Goal: Entertainment & Leisure: Consume media (video, audio)

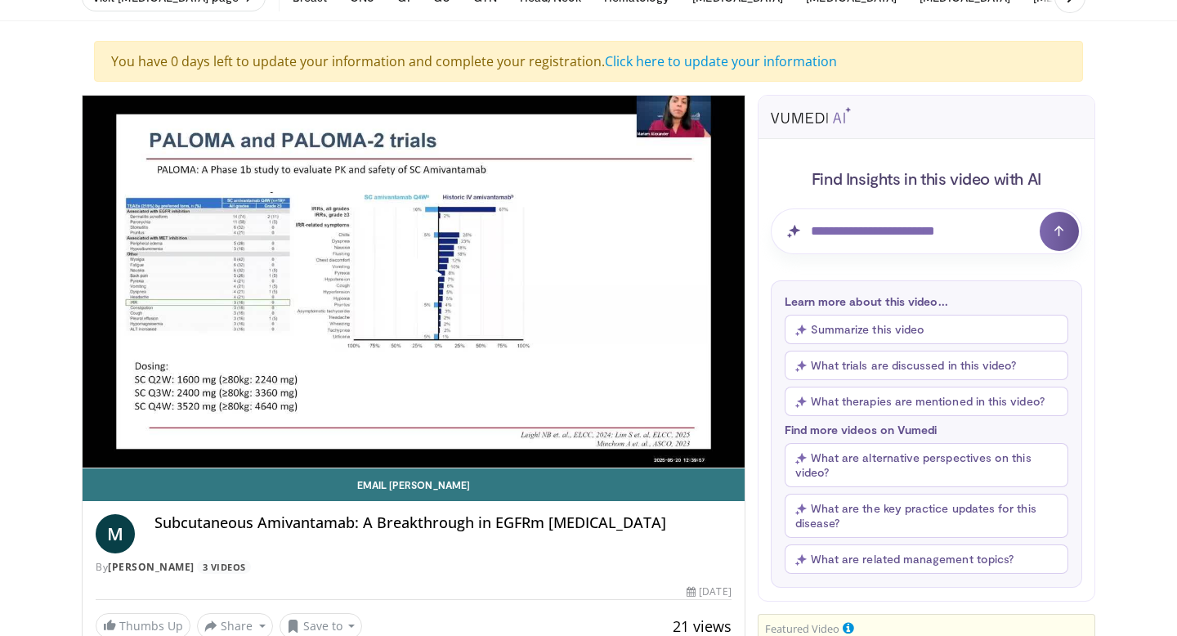
scroll to position [90, 0]
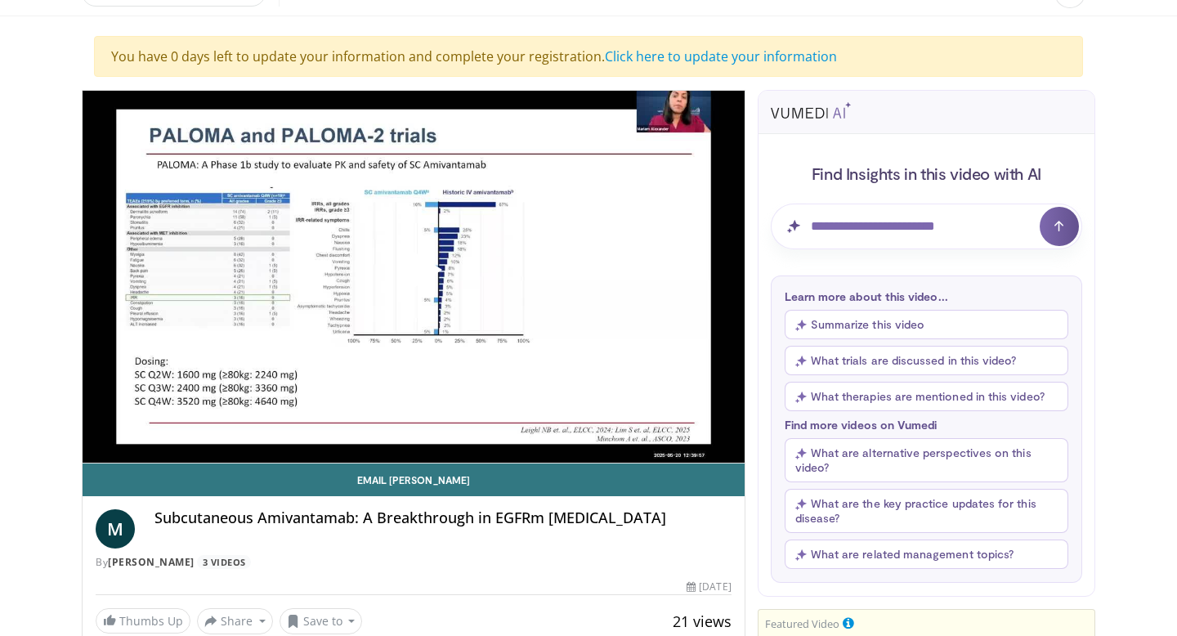
click at [414, 276] on span "Video Player" at bounding box center [414, 276] width 0 height 0
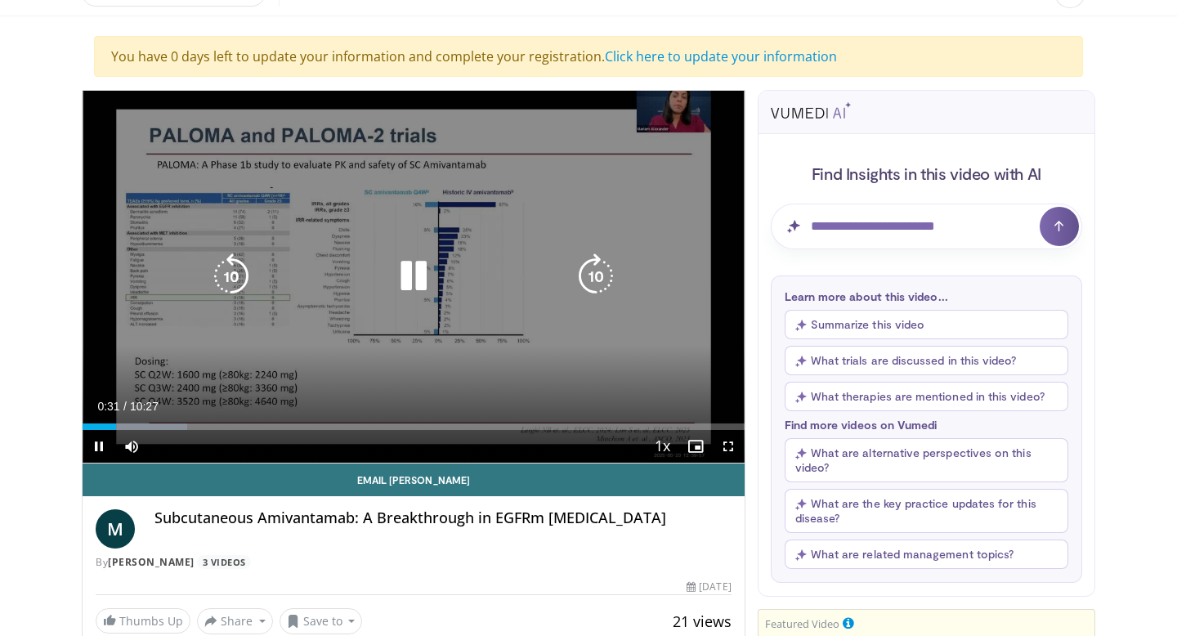
click at [593, 269] on icon "Video Player" at bounding box center [596, 276] width 46 height 46
click at [593, 270] on icon "Video Player" at bounding box center [596, 276] width 46 height 46
click at [226, 276] on icon "Video Player" at bounding box center [231, 276] width 46 height 46
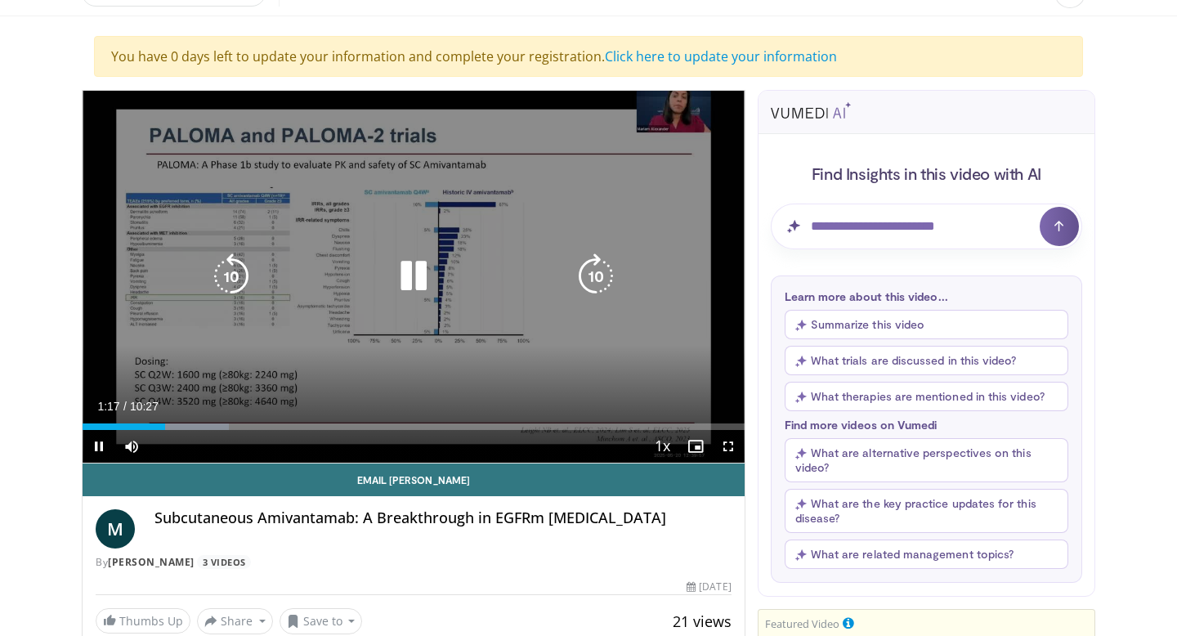
click at [590, 279] on icon "Video Player" at bounding box center [596, 276] width 46 height 46
click at [592, 272] on icon "Video Player" at bounding box center [596, 276] width 46 height 46
click at [595, 279] on icon "Video Player" at bounding box center [596, 276] width 46 height 46
click at [410, 278] on icon "Video Player" at bounding box center [414, 276] width 46 height 46
